Goal: Task Accomplishment & Management: Complete application form

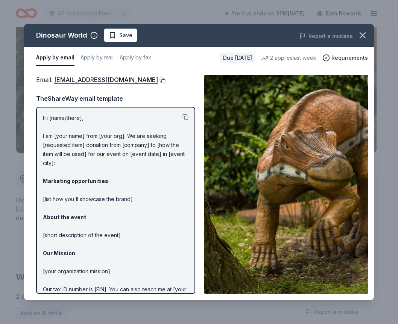
click at [158, 81] on button at bounding box center [162, 81] width 8 height 6
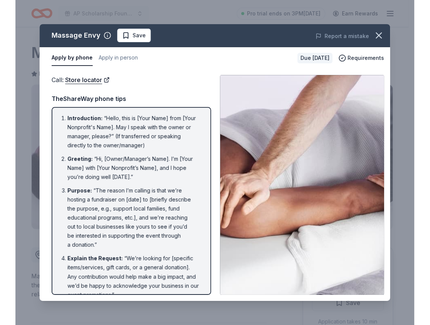
scroll to position [150, 0]
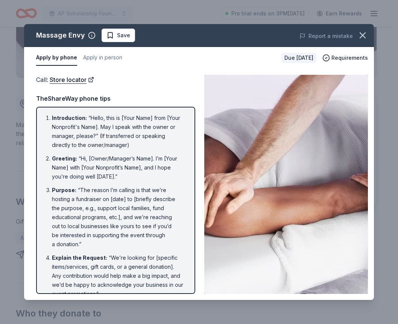
click at [18, 29] on div "Massage Envy Save Report a mistake Apply by phone Apply in person Due in 38 day…" at bounding box center [199, 162] width 398 height 324
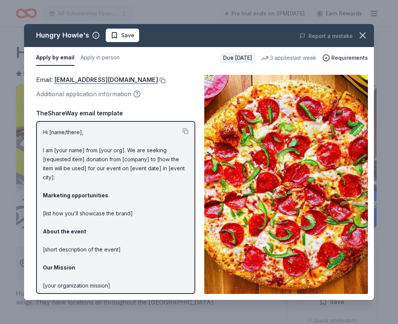
click at [158, 79] on button at bounding box center [162, 81] width 8 height 6
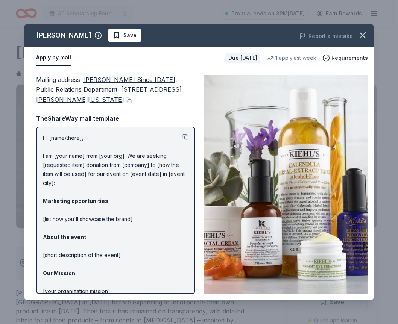
drag, startPoint x: 6, startPoint y: 10, endPoint x: 10, endPoint y: 9, distance: 4.2
click at [6, 10] on div "Kiehl's Save Report a mistake Apply by mail Due in 38 days 1 apply last week Re…" at bounding box center [199, 162] width 398 height 324
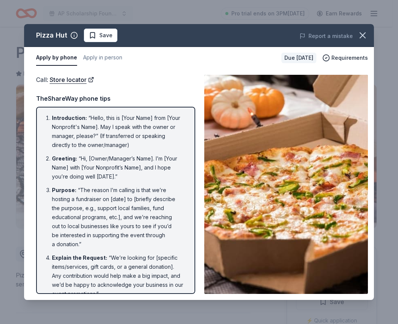
drag, startPoint x: 53, startPoint y: 8, endPoint x: 81, endPoint y: 6, distance: 27.5
click at [54, 8] on div "Pizza Hut Save Report a mistake Apply by phone Apply in person Due in 38 days R…" at bounding box center [199, 162] width 398 height 324
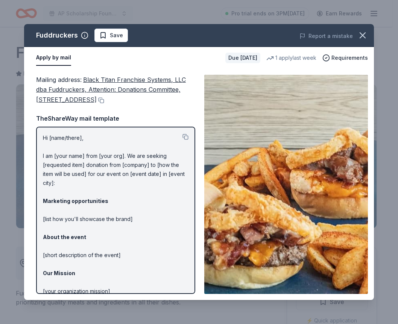
click at [4, 21] on div "Fuddruckers Save Report a mistake Apply by mail Due in 38 days 1 apply last wee…" at bounding box center [199, 162] width 398 height 324
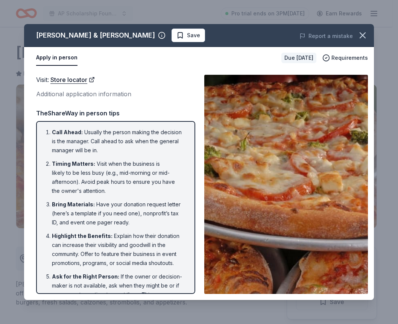
click at [12, 13] on div "Sam & Louie's Save Report a mistake Apply in person Due in 38 days Requirements…" at bounding box center [199, 162] width 398 height 324
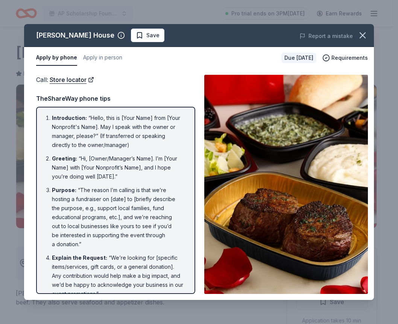
drag, startPoint x: 0, startPoint y: 0, endPoint x: 43, endPoint y: 12, distance: 44.7
click at [38, 12] on div "[PERSON_NAME] House Save Report a mistake Apply by phone Apply in person Due [D…" at bounding box center [199, 162] width 398 height 324
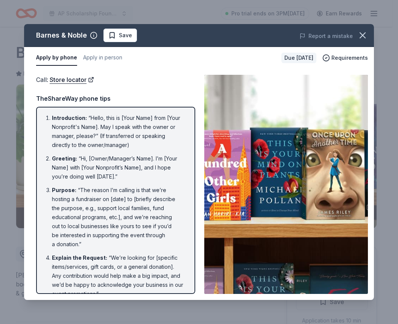
click at [33, 5] on div "[PERSON_NAME] & [PERSON_NAME] Save Report a mistake Apply by phone Apply in per…" at bounding box center [199, 162] width 398 height 324
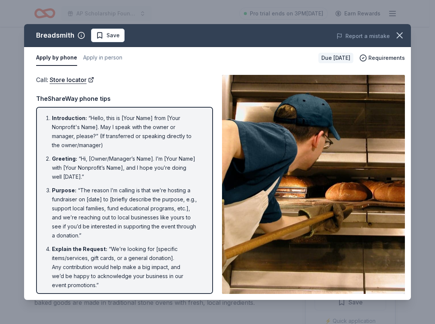
click at [6, 30] on div "Breadsmith Save Report a mistake Apply by phone Apply in person Due [DATE] Requ…" at bounding box center [217, 162] width 435 height 324
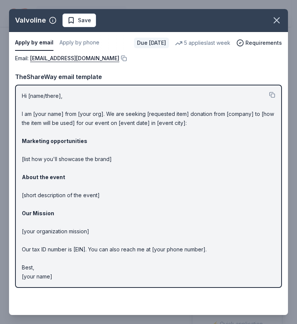
click at [1, 41] on div "Valvoline Save Apply by email Apply by phone Due in 38 days 5 applies last week…" at bounding box center [148, 162] width 297 height 324
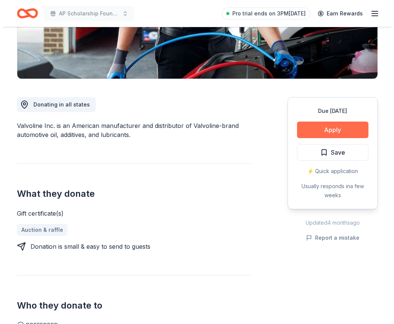
scroll to position [150, 0]
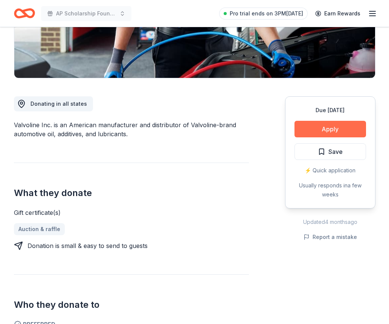
click at [296, 129] on button "Apply" at bounding box center [329, 129] width 71 height 17
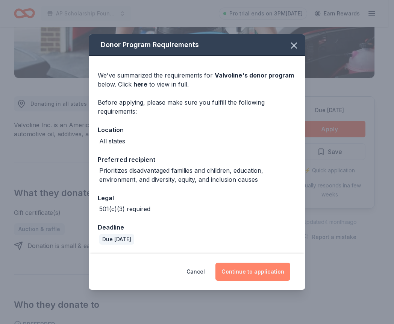
click at [246, 267] on button "Continue to application" at bounding box center [253, 272] width 75 height 18
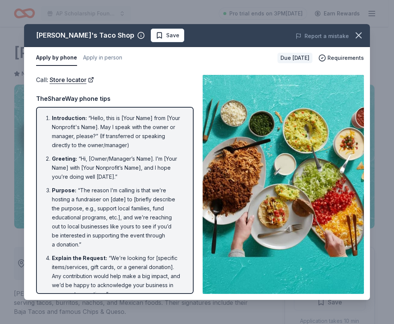
click at [3, 2] on div "Fuzzy's Taco Shop Save Report a mistake Apply by phone Apply in person Due in 3…" at bounding box center [197, 162] width 394 height 324
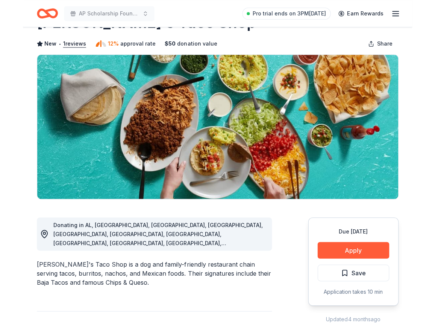
scroll to position [38, 0]
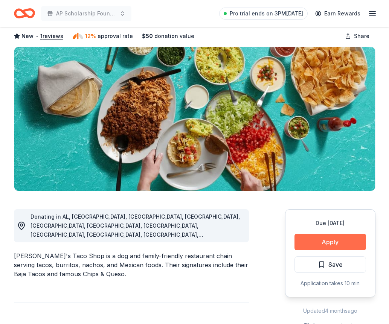
click at [340, 246] on button "Apply" at bounding box center [329, 242] width 71 height 17
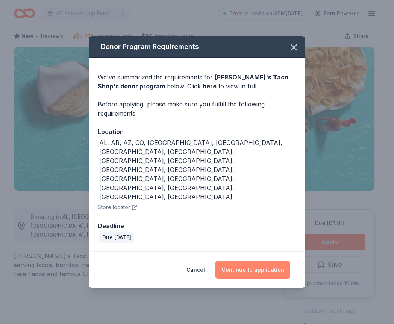
click at [269, 261] on button "Continue to application" at bounding box center [253, 270] width 75 height 18
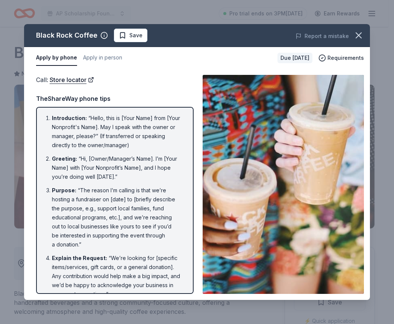
click at [6, 6] on div "Black Rock Coffee Save Report a mistake Apply by phone Apply in person Due [DAT…" at bounding box center [197, 162] width 394 height 324
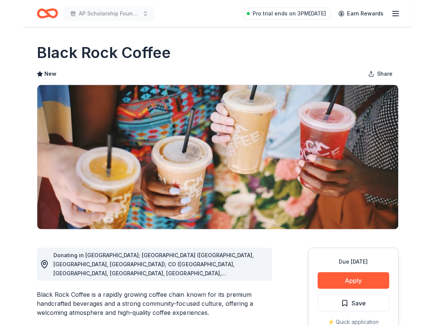
scroll to position [75, 0]
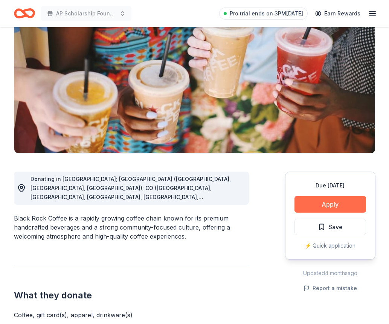
click at [322, 205] on button "Apply" at bounding box center [329, 204] width 71 height 17
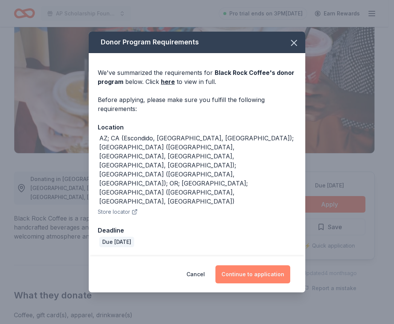
click at [267, 265] on button "Continue to application" at bounding box center [253, 274] width 75 height 18
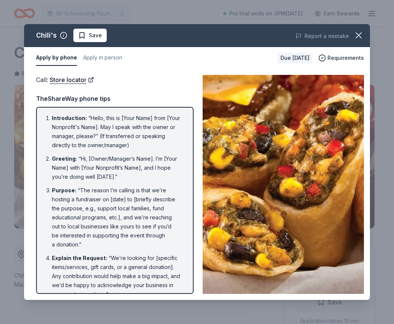
click at [59, 17] on div "Chili's Save Report a mistake Apply by phone Apply in person Due in 38 days Req…" at bounding box center [197, 162] width 394 height 324
